Goal: Communication & Community: Answer question/provide support

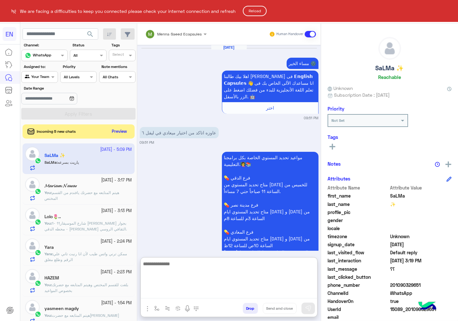
scroll to position [1127, 0]
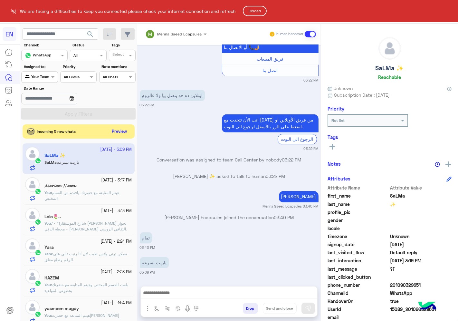
click at [121, 135] on html "EN We are facing a difficulties to keep you connected please check your interne…" at bounding box center [229, 160] width 458 height 321
click at [120, 134] on html "EN We are facing a difficulties to keep you connected please check your interne…" at bounding box center [229, 160] width 458 height 321
click at [121, 134] on html "EN We are facing a difficulties to keep you connected please check your interne…" at bounding box center [229, 160] width 458 height 321
click at [123, 131] on html "EN We are facing a difficulties to keep you connected please check your interne…" at bounding box center [229, 160] width 458 height 321
click at [116, 134] on html "EN We are facing a difficulties to keep you connected please check your interne…" at bounding box center [229, 160] width 458 height 321
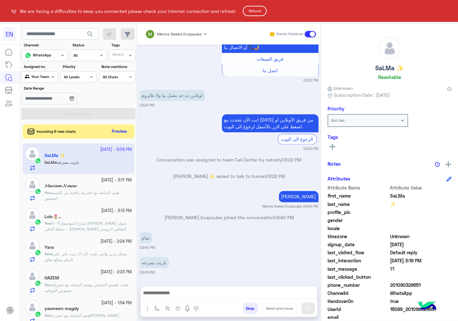
click at [118, 130] on html "EN We are facing a difficulties to keep you connected please check your interne…" at bounding box center [229, 160] width 458 height 321
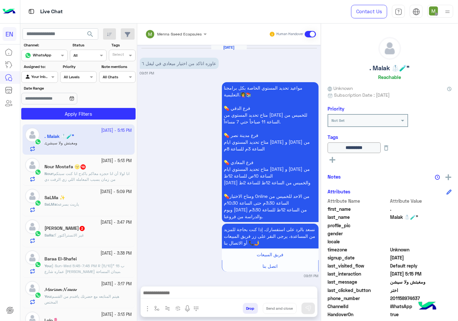
scroll to position [1259, 0]
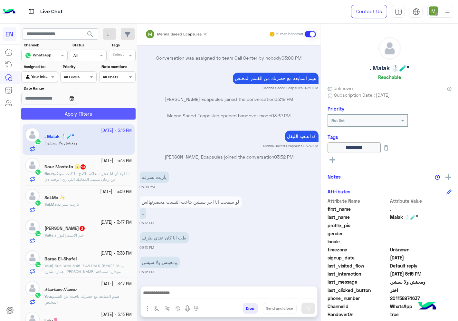
click at [111, 115] on button "Apply Filters" at bounding box center [78, 114] width 114 height 12
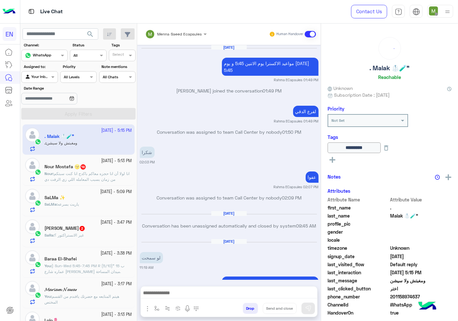
scroll to position [426, 0]
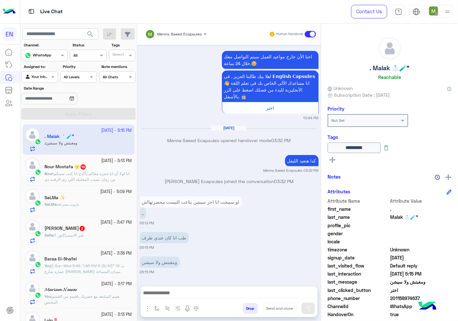
click at [102, 173] on span "انا لولا أن انا حجزه معاكم باكدج انا كنت سبتكم من زمان بسبب المعامله اللي زي ال…" at bounding box center [86, 176] width 85 height 11
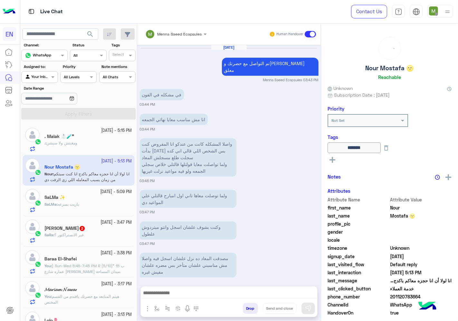
scroll to position [338, 0]
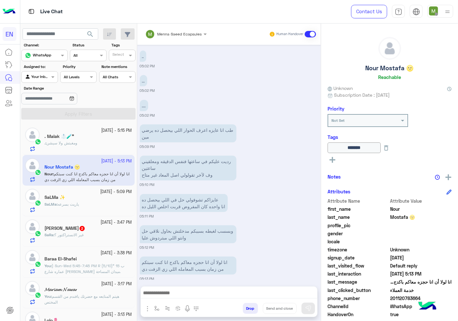
click at [70, 204] on span "ياريت بسرعه" at bounding box center [68, 204] width 21 height 5
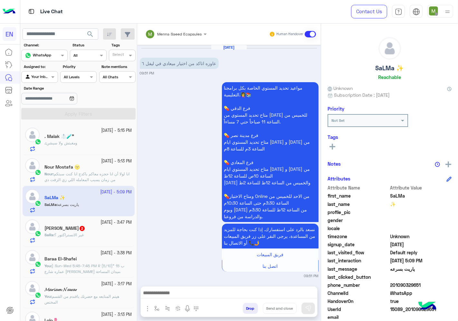
scroll to position [609, 0]
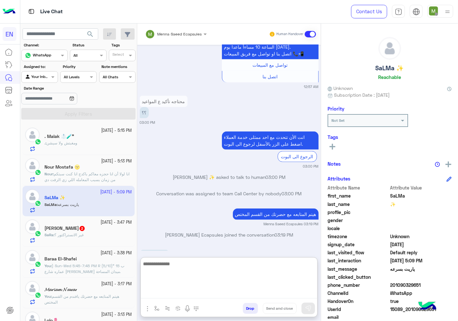
click at [209, 294] on textarea at bounding box center [229, 279] width 176 height 39
type textarea "**********"
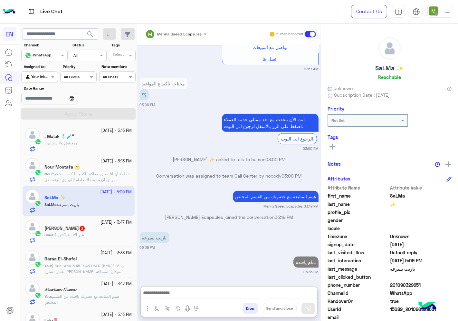
click at [97, 232] on div "[PERSON_NAME] 2" at bounding box center [88, 228] width 88 height 7
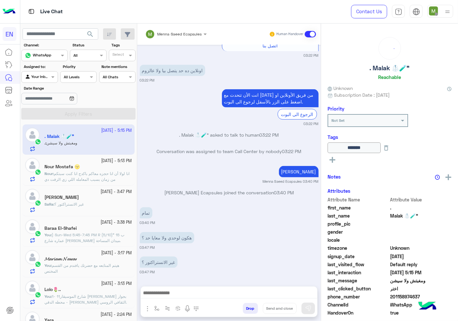
type input "*********"
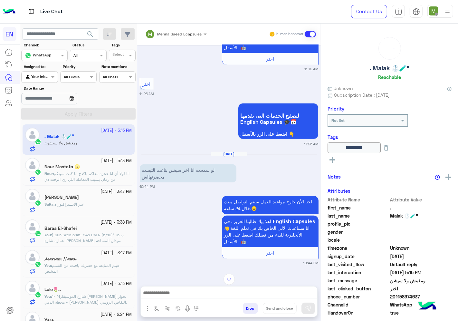
scroll to position [923, 0]
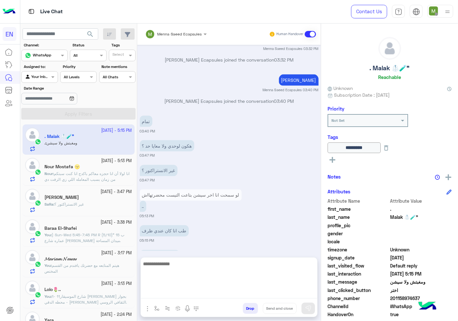
click at [218, 294] on textarea at bounding box center [229, 279] width 176 height 39
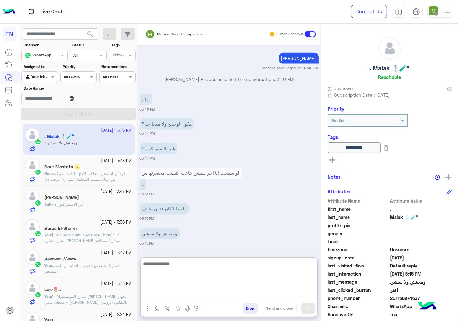
scroll to position [952, 0]
type textarea "**********"
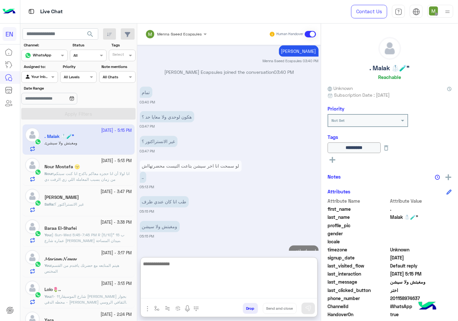
scroll to position [977, 0]
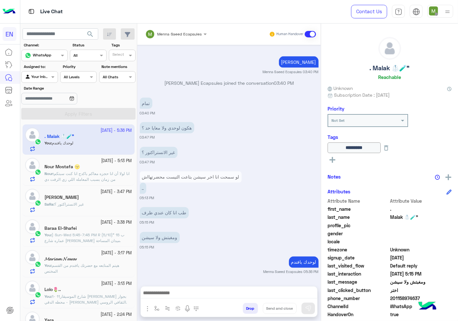
click at [72, 200] on h5 "[PERSON_NAME]" at bounding box center [61, 196] width 34 height 5
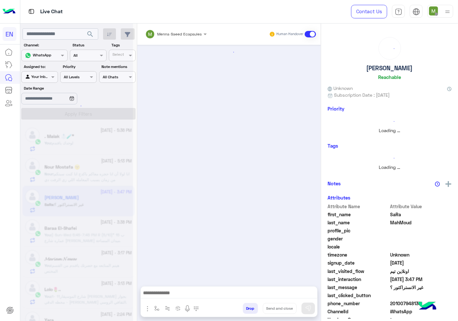
scroll to position [274, 0]
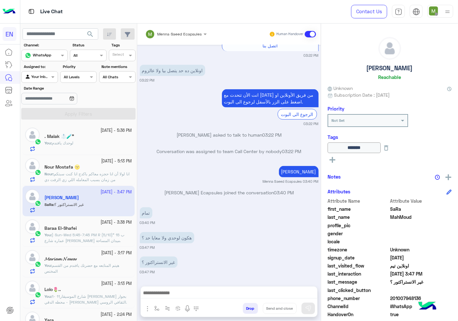
click at [79, 143] on div "You : لوحدك يافندم" at bounding box center [88, 145] width 88 height 11
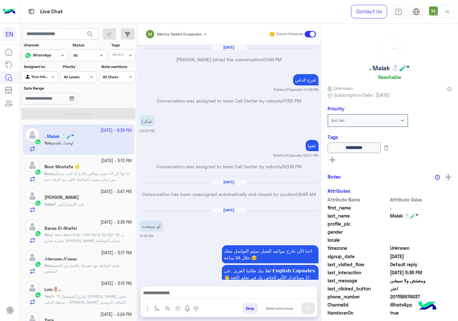
scroll to position [420, 0]
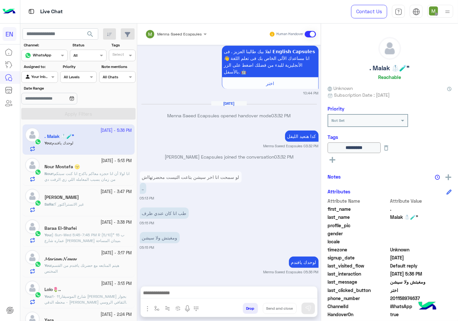
click at [78, 205] on span "غير الانستراكتور ؟" at bounding box center [68, 204] width 29 height 5
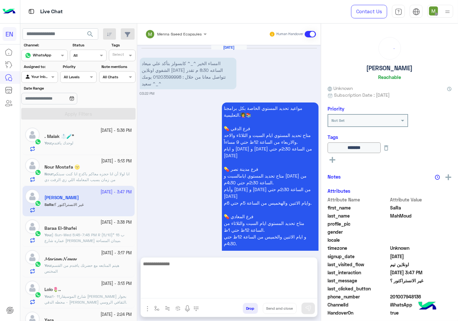
scroll to position [274, 0]
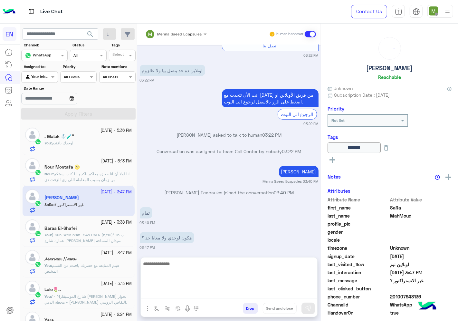
click at [205, 293] on textarea at bounding box center [229, 279] width 176 height 39
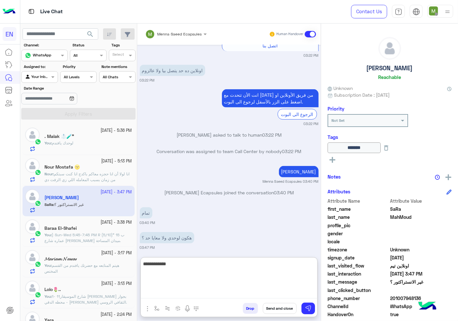
type textarea "**********"
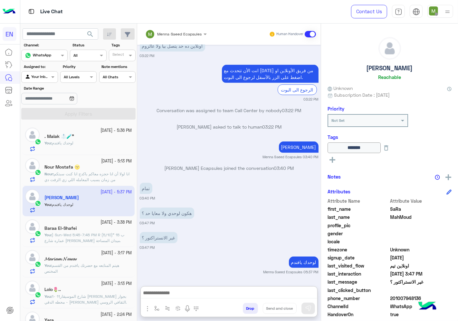
click at [81, 145] on div "You : لوحدك يافندم" at bounding box center [88, 145] width 88 height 11
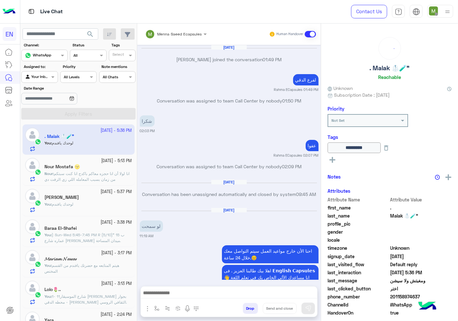
scroll to position [420, 0]
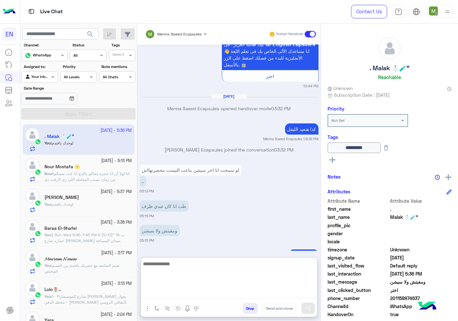
click at [283, 291] on textarea at bounding box center [229, 279] width 176 height 39
type textarea "**********"
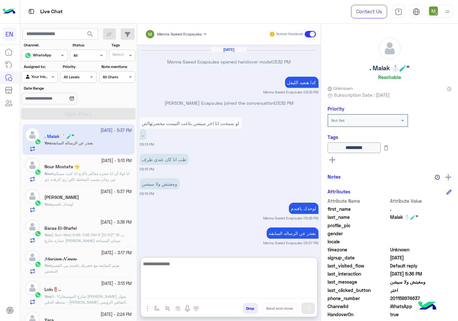
click at [272, 280] on textarea at bounding box center [229, 279] width 176 height 39
type textarea "**********"
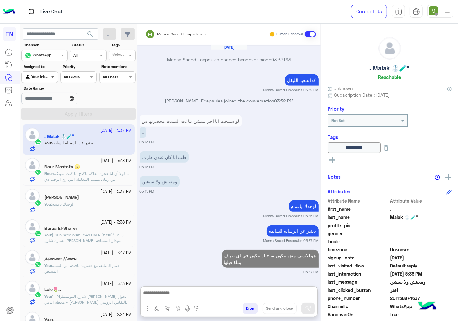
click at [50, 77] on span at bounding box center [54, 76] width 8 height 7
click at [46, 98] on div "Unassigned" at bounding box center [39, 102] width 37 height 13
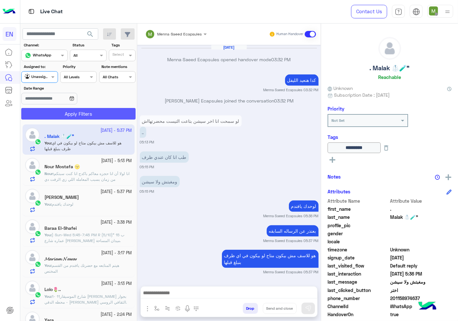
click at [52, 109] on button "Apply Filters" at bounding box center [78, 114] width 114 height 12
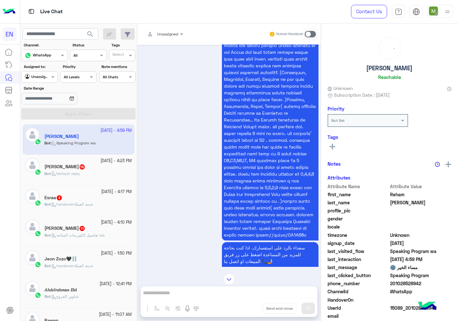
scroll to position [1227, 0]
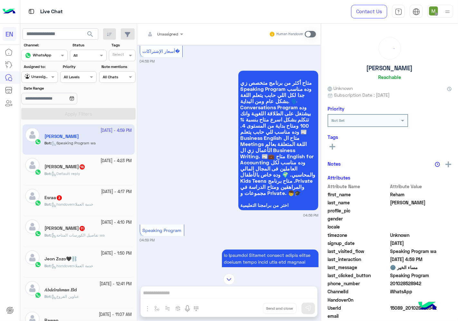
click at [170, 34] on div at bounding box center [164, 33] width 44 height 6
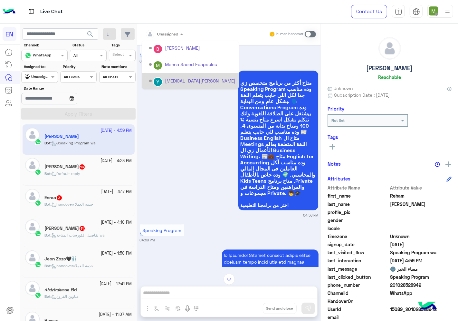
scroll to position [90, 0]
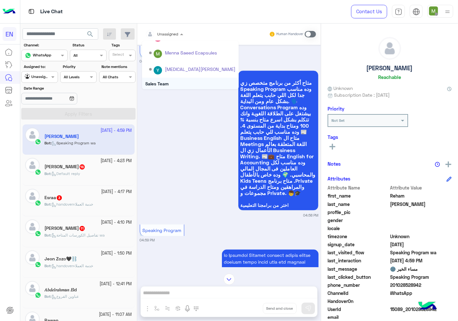
click at [163, 82] on div "Sales Team" at bounding box center [190, 84] width 97 height 12
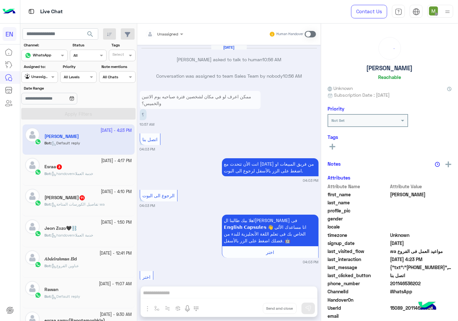
scroll to position [428, 0]
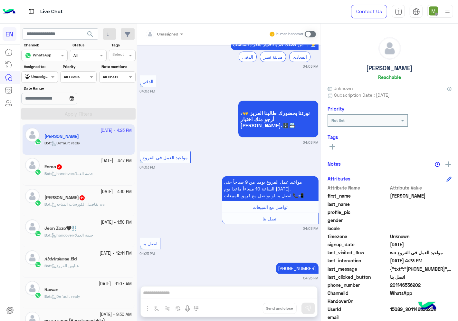
click at [160, 34] on input "text" at bounding box center [156, 33] width 23 height 6
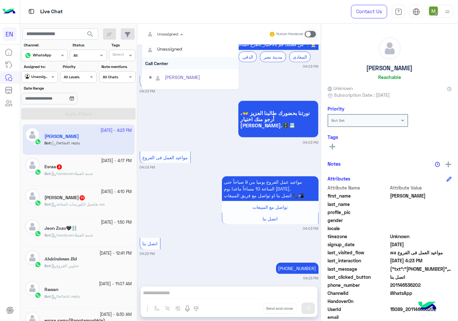
scroll to position [107, 0]
click at [166, 67] on div "Sales Team" at bounding box center [190, 67] width 97 height 12
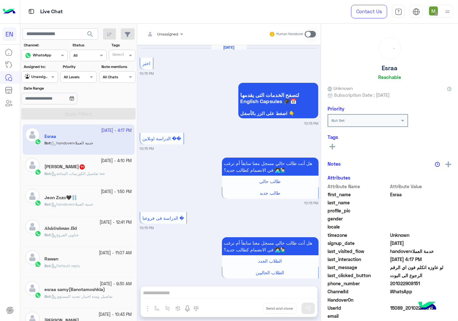
scroll to position [694, 0]
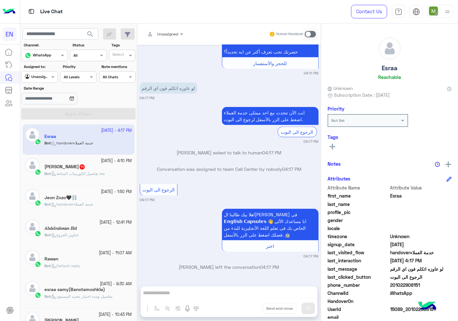
click at [169, 34] on div at bounding box center [164, 33] width 44 height 6
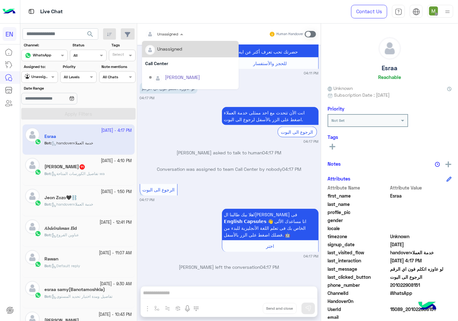
scroll to position [107, 0]
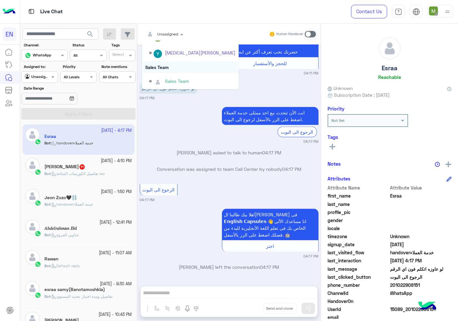
click at [160, 66] on div "Sales Team" at bounding box center [190, 67] width 97 height 12
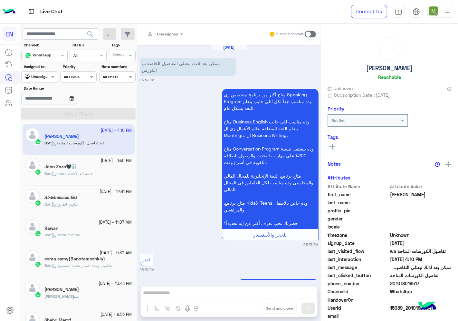
scroll to position [1564, 0]
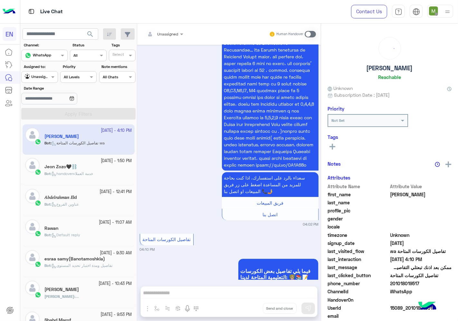
click at [170, 36] on span "Unassigned" at bounding box center [167, 34] width 21 height 5
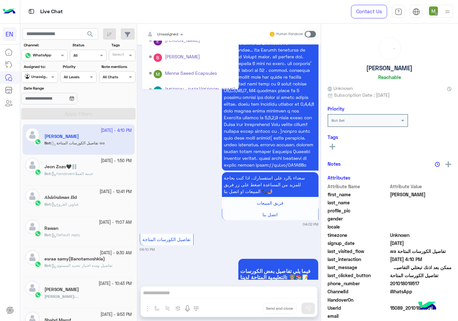
scroll to position [107, 0]
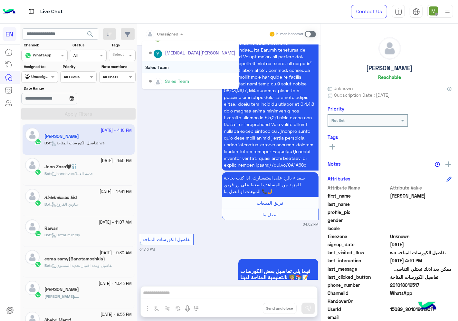
click at [162, 67] on div "Sales Team" at bounding box center [190, 67] width 97 height 12
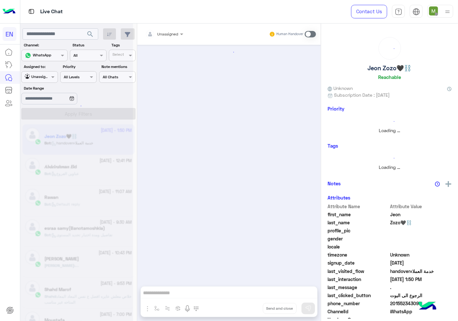
scroll to position [585, 0]
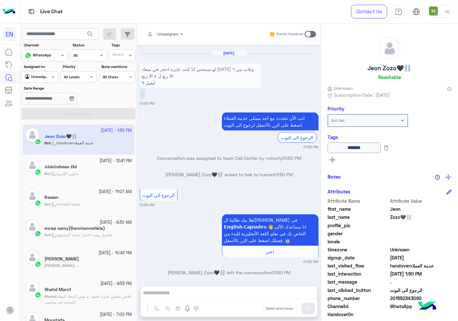
click at [34, 75] on input "text" at bounding box center [32, 76] width 15 height 6
click at [43, 128] on b "Your Team" at bounding box center [42, 126] width 22 height 5
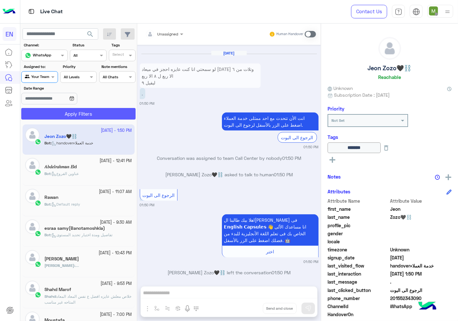
click at [58, 115] on button "Apply Filters" at bounding box center [78, 114] width 114 height 12
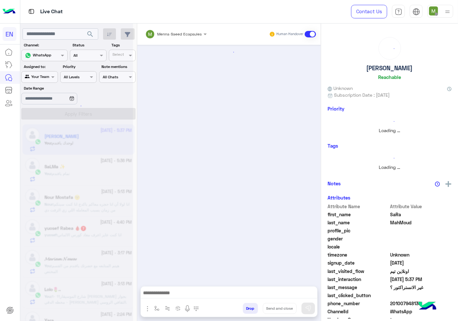
scroll to position [298, 0]
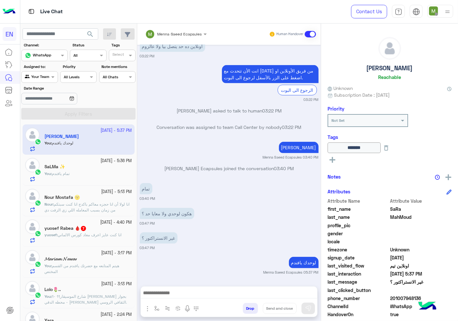
click at [92, 235] on span "انا كنت عايز اعرف معاد كورس الالماني" at bounding box center [90, 234] width 64 height 5
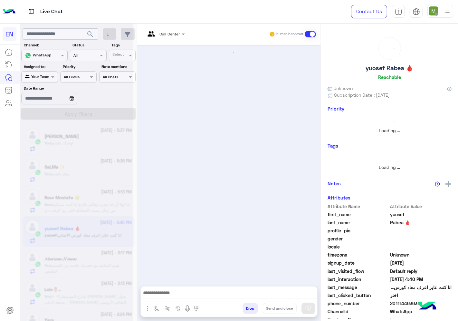
scroll to position [491, 0]
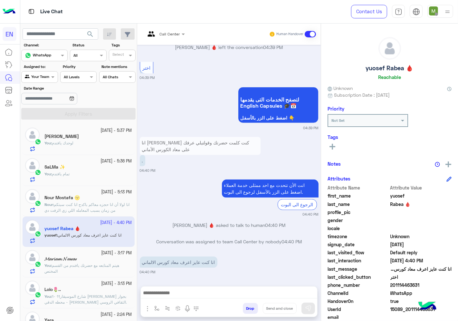
click at [401, 284] on span "201114463631" at bounding box center [420, 284] width 61 height 7
copy span "201114463631"
click at [168, 34] on input "text" at bounding box center [157, 33] width 24 height 6
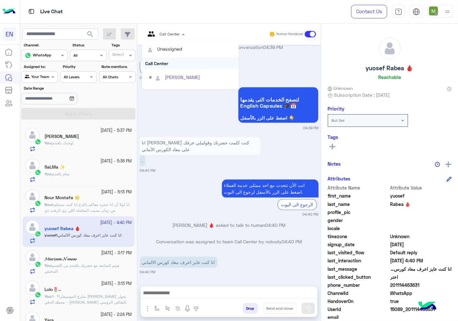
scroll to position [107, 0]
click at [163, 66] on div "Sales Team" at bounding box center [190, 67] width 97 height 12
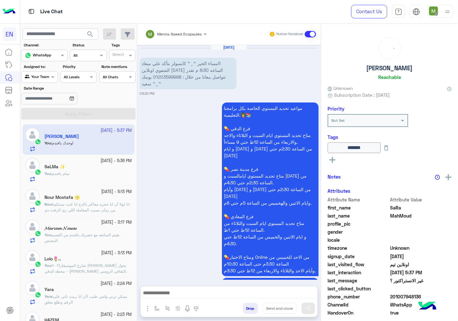
scroll to position [298, 0]
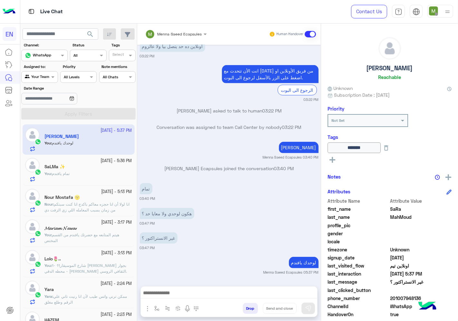
click at [96, 299] on p "Yara : ممكن ترني واتس طيب لأن انا رنيت تاني علي الرقم وطلع مغلق" at bounding box center [88, 299] width 88 height 12
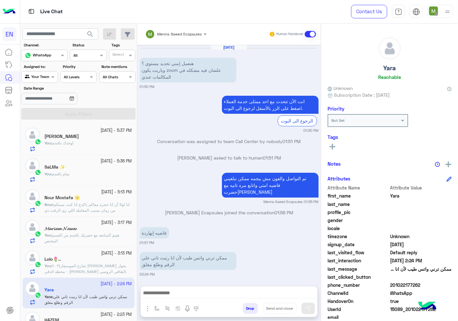
click at [410, 284] on span "201022177262" at bounding box center [420, 284] width 61 height 7
drag, startPoint x: 410, startPoint y: 284, endPoint x: 413, endPoint y: 282, distance: 3.8
click at [413, 282] on span "201022177262" at bounding box center [420, 284] width 61 height 7
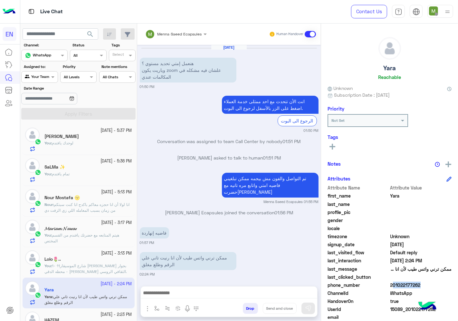
click at [413, 282] on span "201022177262" at bounding box center [420, 284] width 61 height 7
copy span "201022177262"
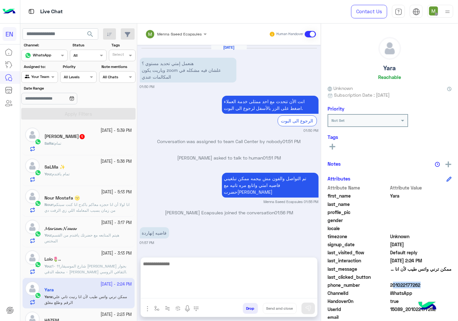
click at [194, 293] on textarea at bounding box center [229, 279] width 176 height 39
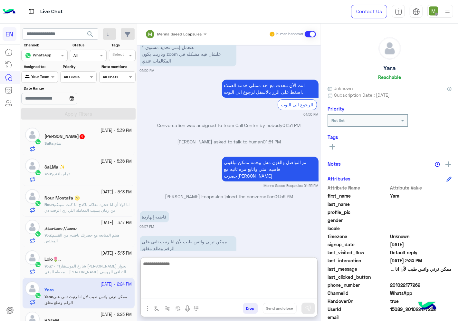
scroll to position [24, 0]
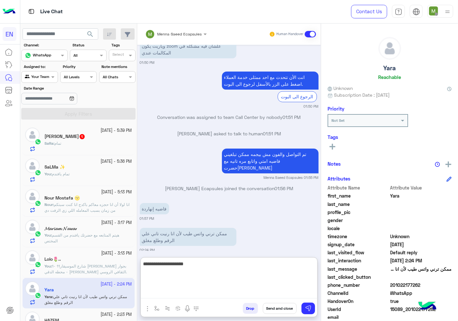
type textarea "**********"
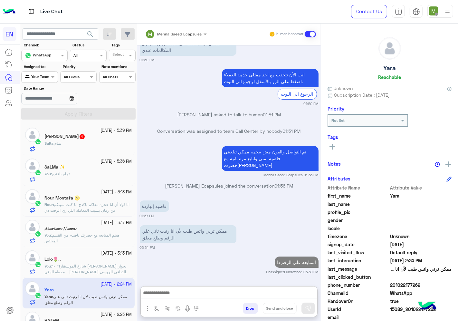
click at [94, 138] on div "[PERSON_NAME] 1" at bounding box center [88, 137] width 88 height 7
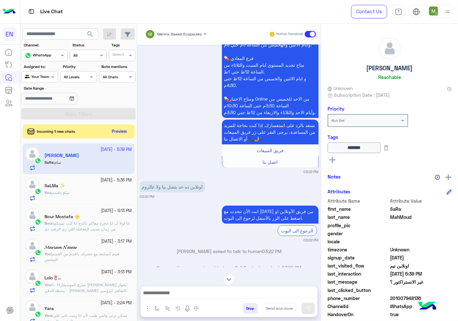
scroll to position [144, 0]
